Goal: Transaction & Acquisition: Purchase product/service

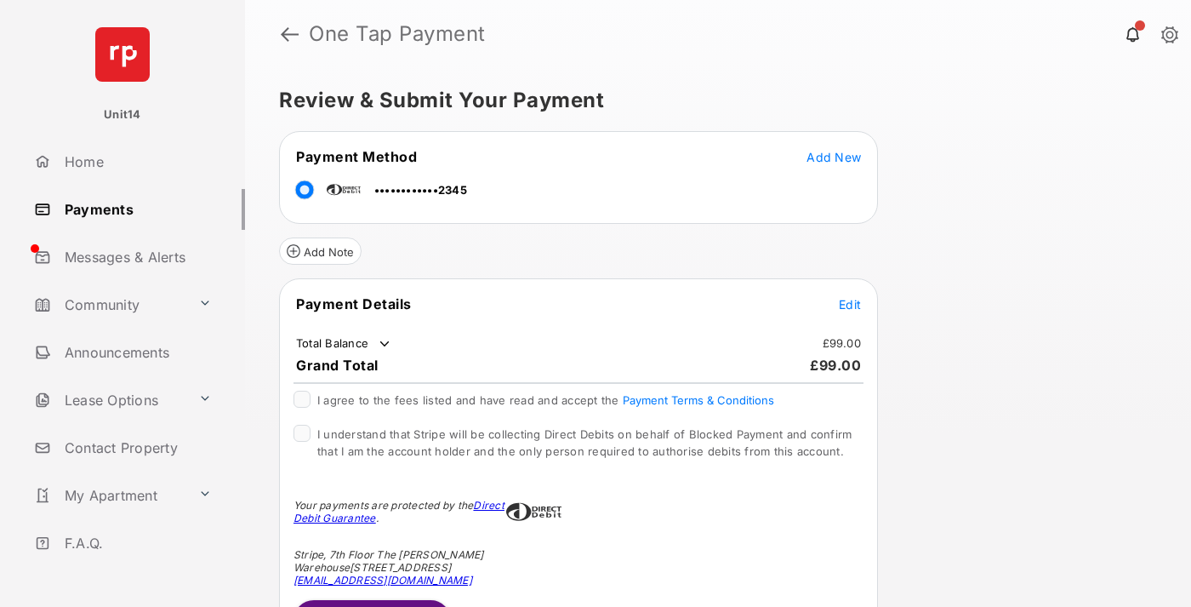
click at [850, 304] on span "Edit" at bounding box center [850, 304] width 22 height 14
click at [371, 602] on button "Submit Payment" at bounding box center [372, 618] width 157 height 41
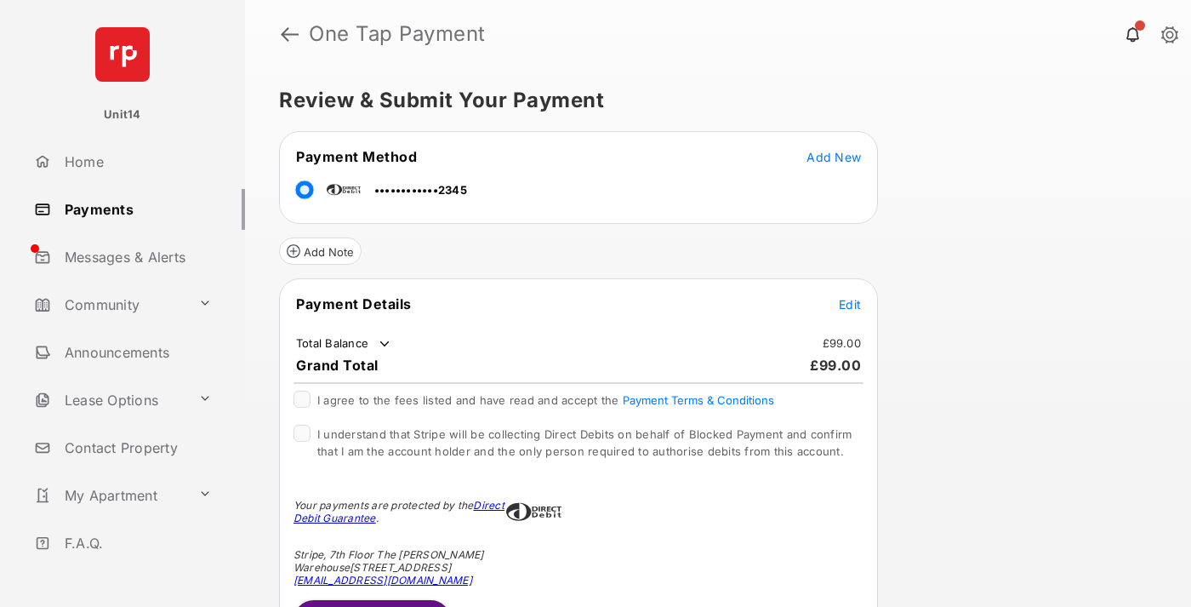
click at [850, 304] on span "Edit" at bounding box center [850, 304] width 22 height 14
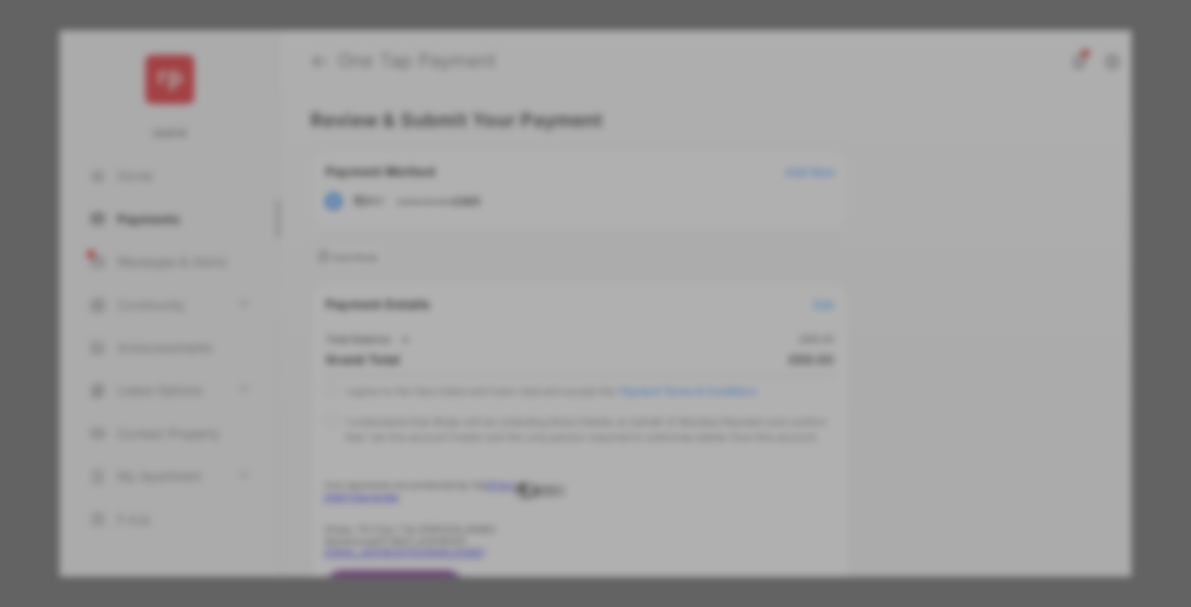
click at [564, 334] on div "Other Amount" at bounding box center [564, 342] width 276 height 29
type input "**"
click at [538, 454] on button "Save" at bounding box center [537, 450] width 85 height 41
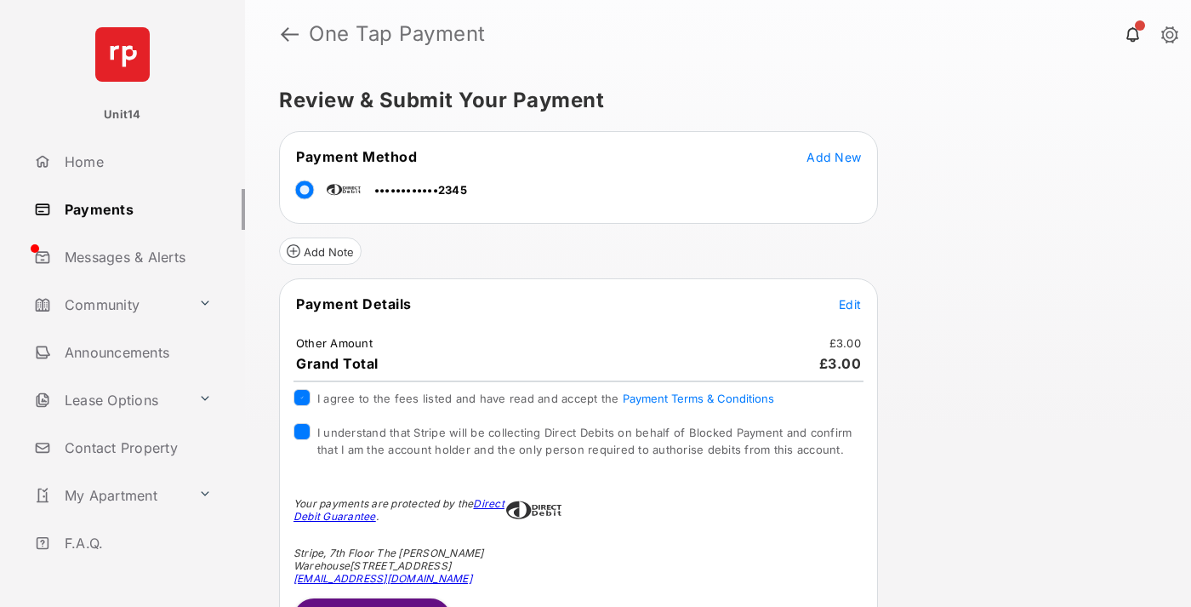
click at [371, 602] on button "Submit Payment" at bounding box center [372, 618] width 157 height 41
